Goal: Check status: Check status

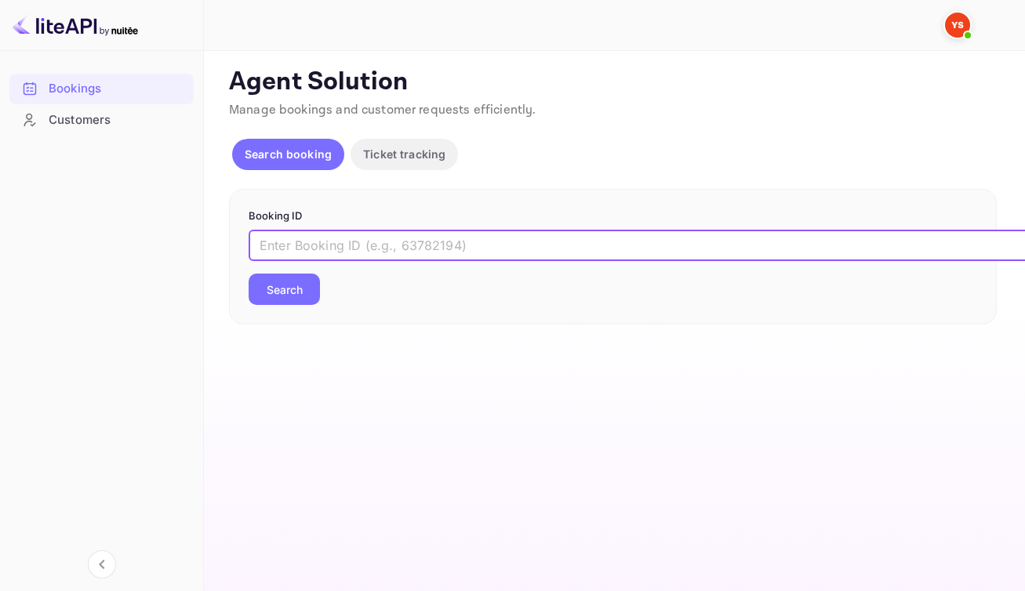
click at [441, 261] on input "text" at bounding box center [641, 245] width 784 height 31
paste input "10005151"
type input "10005151"
click at [285, 305] on button "Search" at bounding box center [284, 289] width 71 height 31
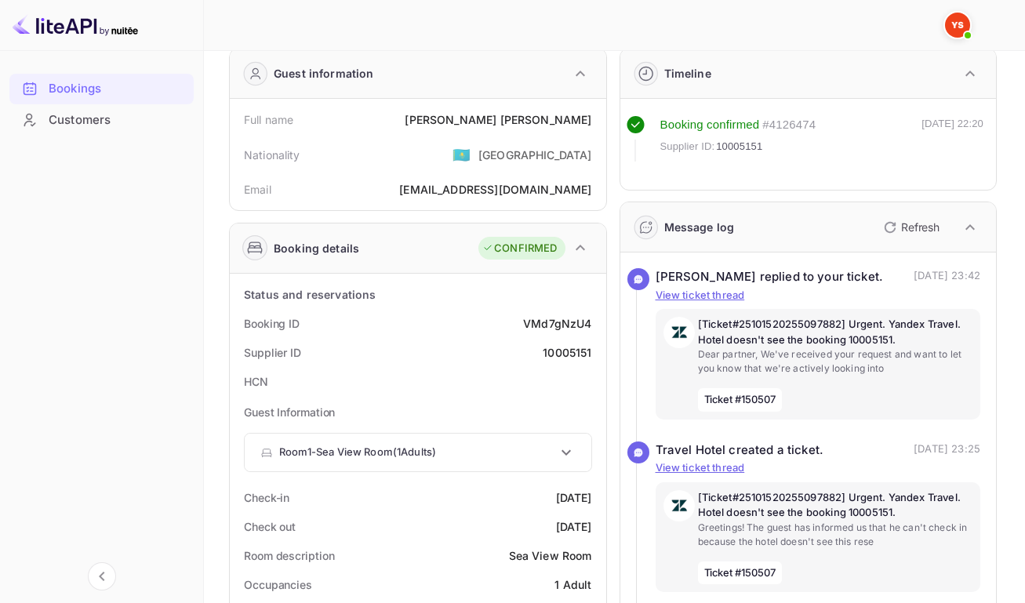
scroll to position [77, 0]
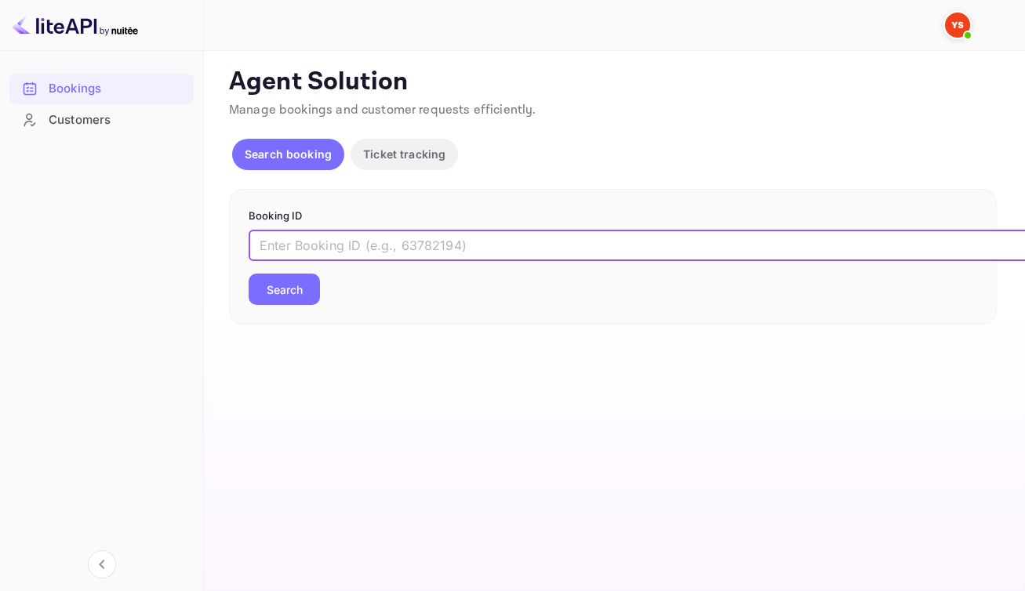
click at [466, 256] on input "text" at bounding box center [641, 245] width 784 height 31
paste input "9959772"
type input "9959772"
click at [304, 301] on button "Search" at bounding box center [284, 289] width 71 height 31
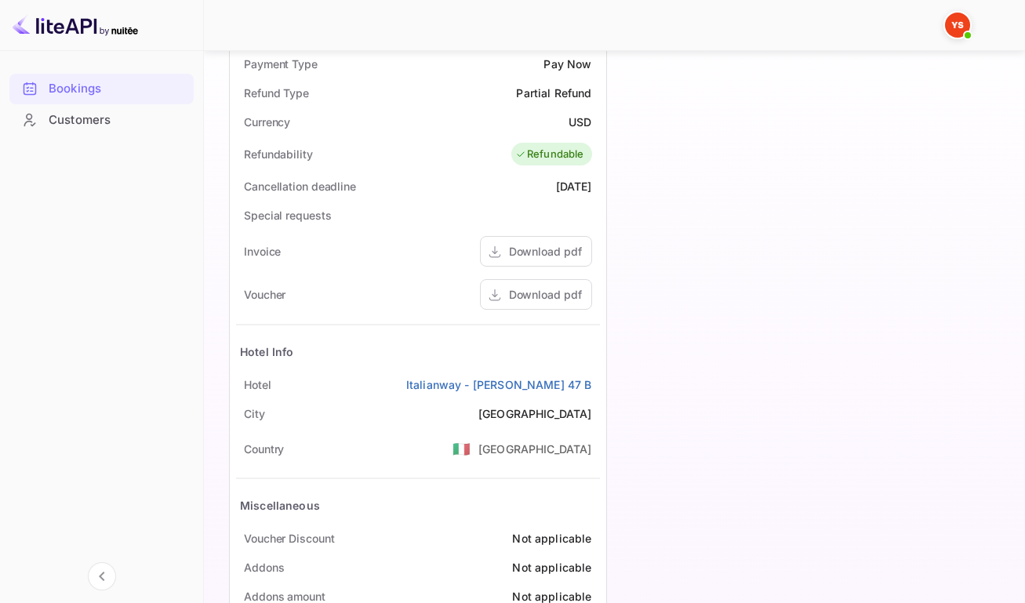
scroll to position [801, 0]
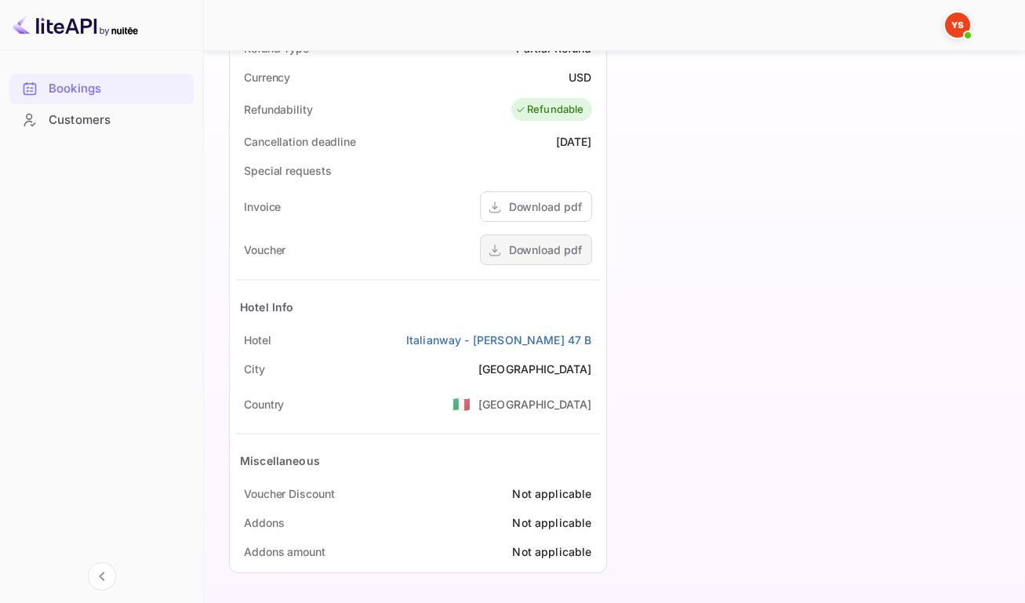
click at [535, 248] on div "Download pdf" at bounding box center [545, 250] width 73 height 16
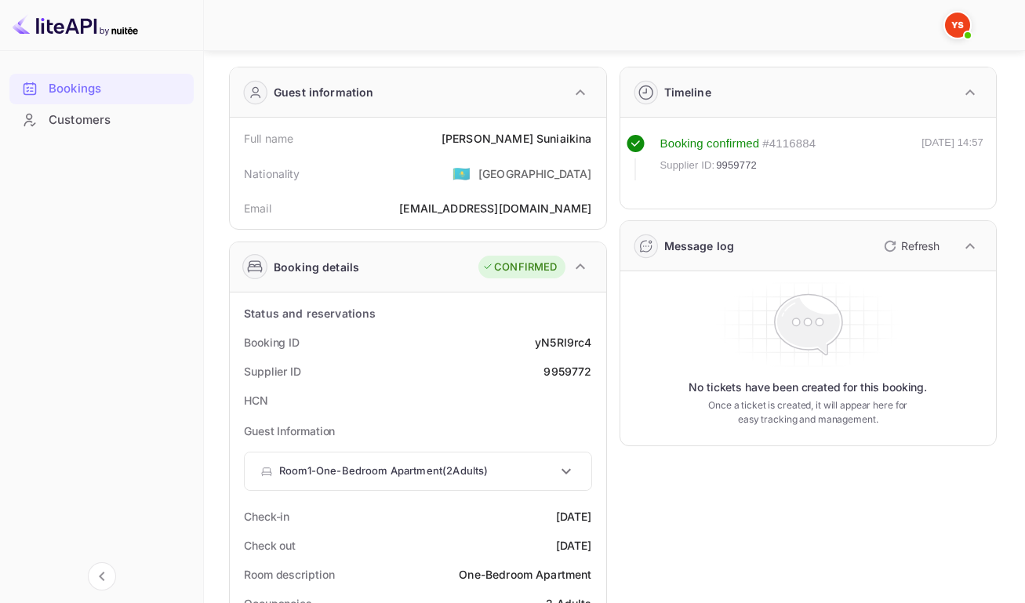
scroll to position [25, 0]
